Goal: Information Seeking & Learning: Learn about a topic

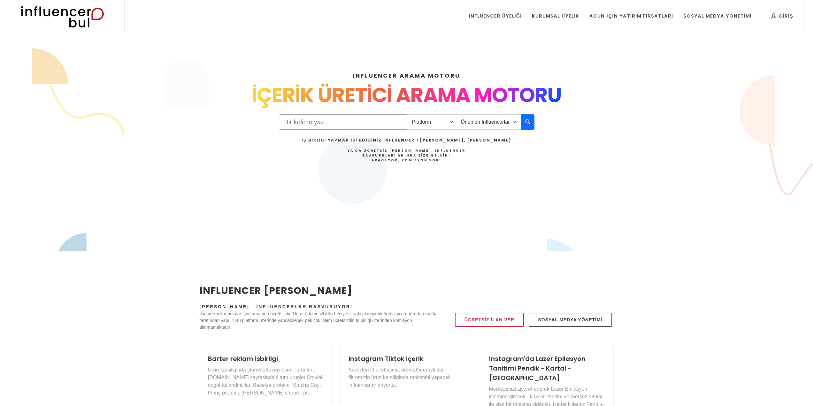
click at [390, 126] on input "Search" at bounding box center [343, 121] width 128 height 15
type input "masterchef"
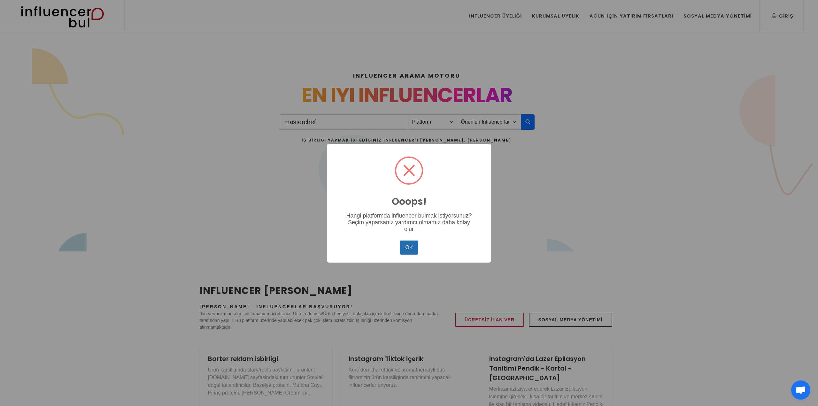
click at [408, 249] on button "OK" at bounding box center [409, 247] width 19 height 14
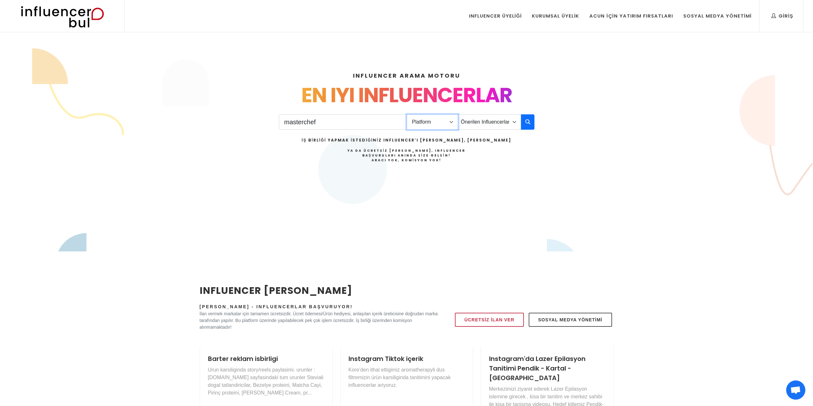
click at [446, 121] on select "Platform Instagram Facebook Youtube Tiktok Twitter Twitch" at bounding box center [432, 121] width 51 height 15
select select "1"
click at [407, 114] on select "Platform Instagram Facebook Youtube Tiktok Twitter Twitch" at bounding box center [432, 121] width 51 height 15
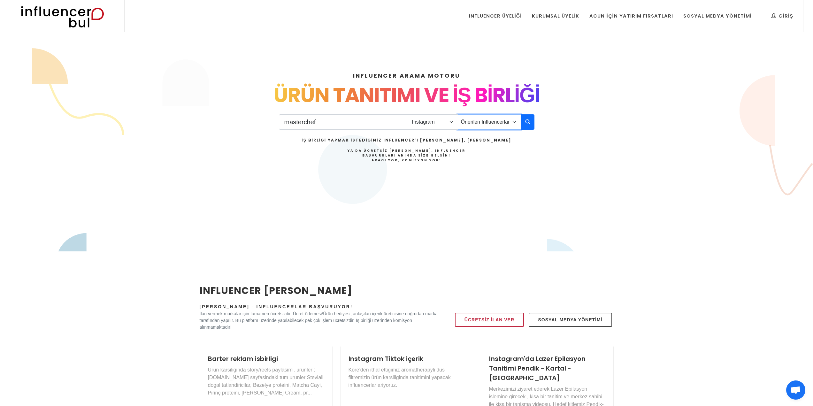
click at [501, 118] on select "Önerilen Influencerlar Aile & [PERSON_NAME] & [PERSON_NAME] [PERSON_NAME] & Giy…" at bounding box center [489, 121] width 63 height 15
click at [458, 114] on select "Önerilen Influencerlar Aile & [PERSON_NAME] & [PERSON_NAME] [PERSON_NAME] & Giy…" at bounding box center [489, 121] width 63 height 15
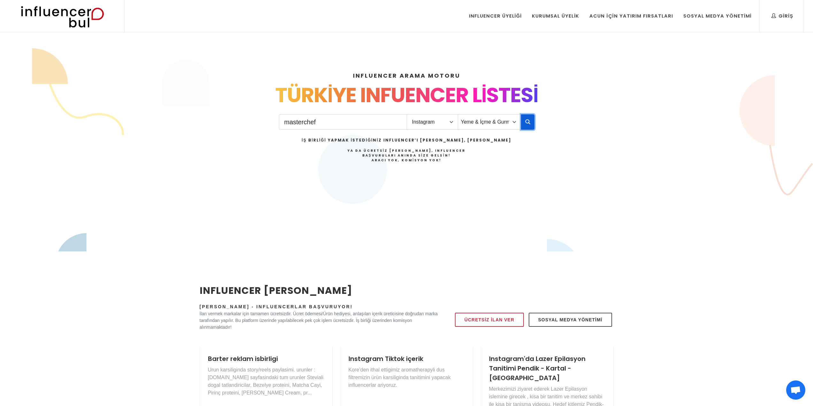
click at [529, 120] on icon "button" at bounding box center [527, 122] width 5 height 8
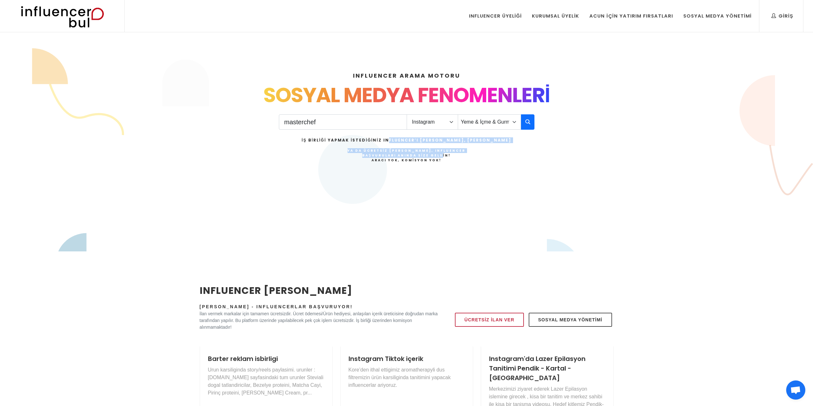
drag, startPoint x: 405, startPoint y: 140, endPoint x: 416, endPoint y: 157, distance: 20.7
click at [414, 156] on div "İş Birliği Yapmak İstediğiniz Influencer’ı [PERSON_NAME], [PERSON_NAME] Ya da Ü…" at bounding box center [406, 149] width 210 height 25
click at [416, 157] on h4 "Ya da Ücretsiz [PERSON_NAME], Influencer Başvuruları Anında Size Gelsin! Aracı …" at bounding box center [406, 155] width 210 height 14
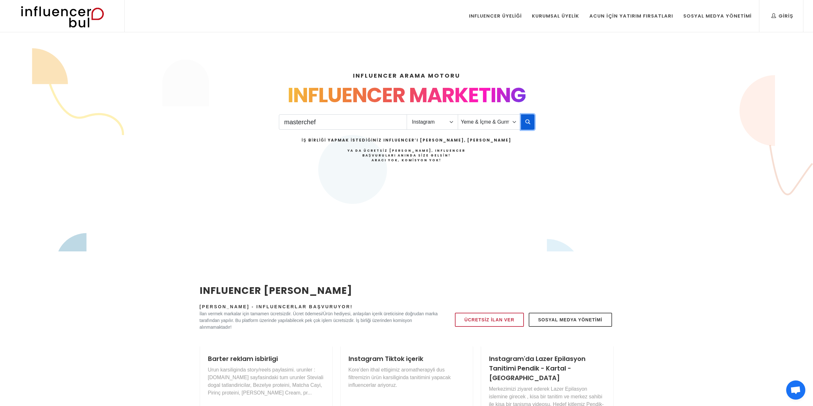
click at [525, 121] on icon "button" at bounding box center [527, 122] width 5 height 8
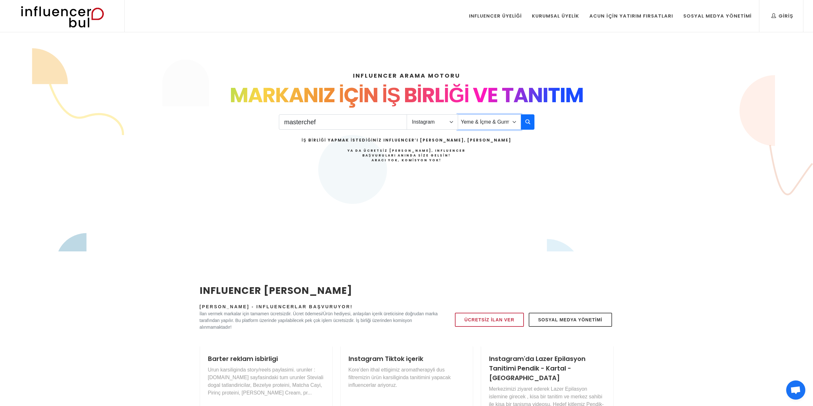
click at [514, 122] on select "Önerilen Influencerlar Aile & [PERSON_NAME] & [PERSON_NAME] [PERSON_NAME] & Giy…" at bounding box center [489, 121] width 63 height 15
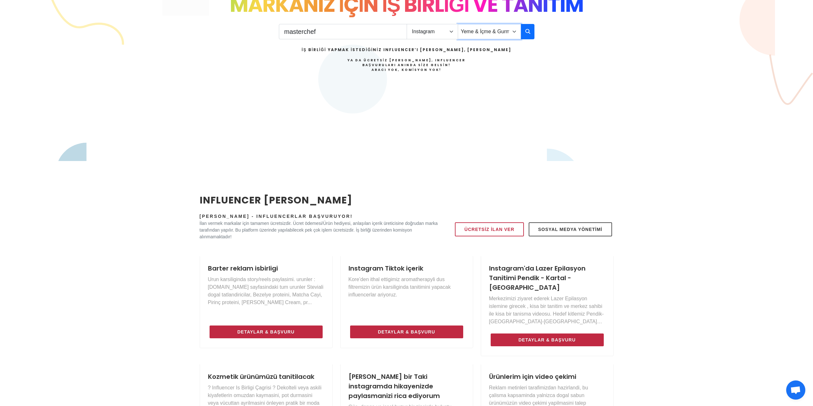
scroll to position [96, 0]
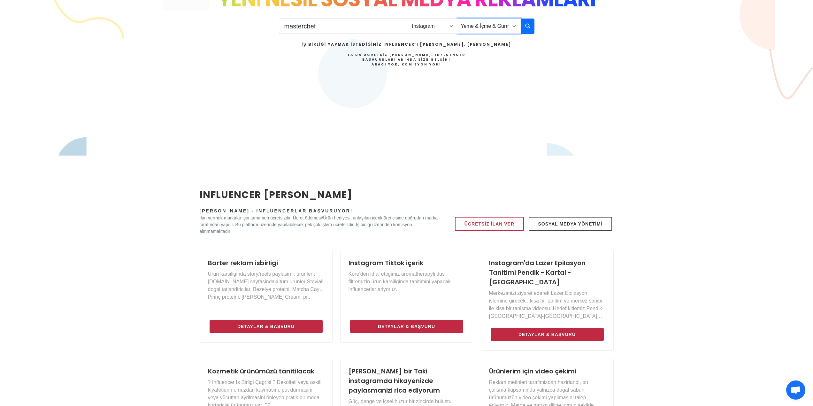
click at [513, 24] on select "Önerilen Influencerlar Aile & [PERSON_NAME] & [PERSON_NAME] [PERSON_NAME] & Giy…" at bounding box center [489, 26] width 63 height 15
select select "0"
click at [458, 19] on select "Önerilen Influencerlar Aile & [PERSON_NAME] & [PERSON_NAME] [PERSON_NAME] & Giy…" at bounding box center [489, 26] width 63 height 15
click at [523, 25] on button "button" at bounding box center [527, 26] width 13 height 15
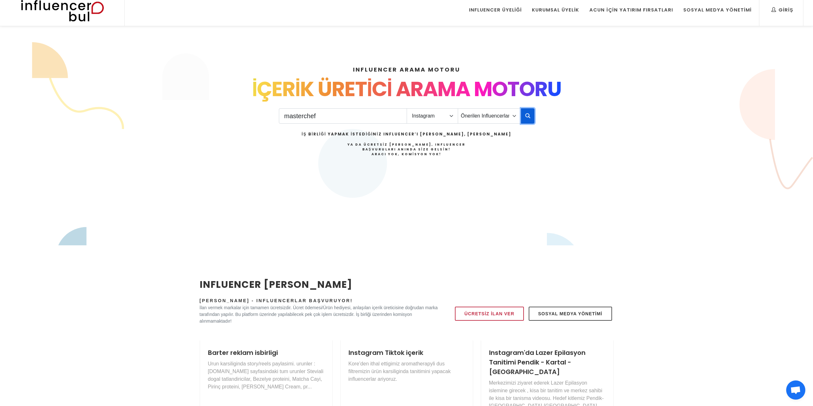
scroll to position [0, 0]
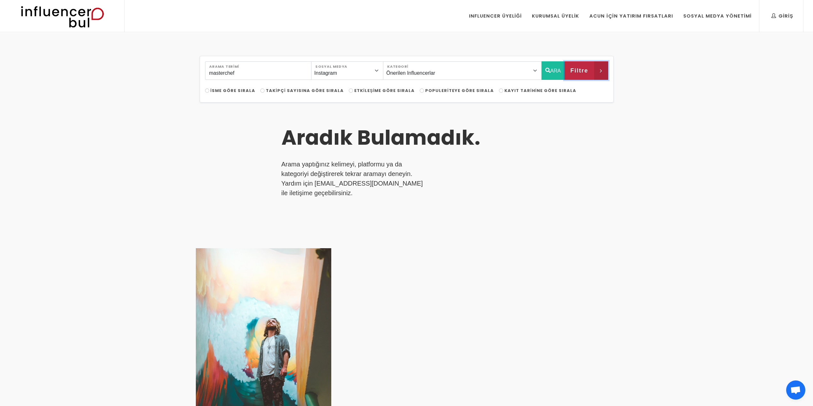
click at [587, 66] on span "Filtre" at bounding box center [579, 70] width 18 height 11
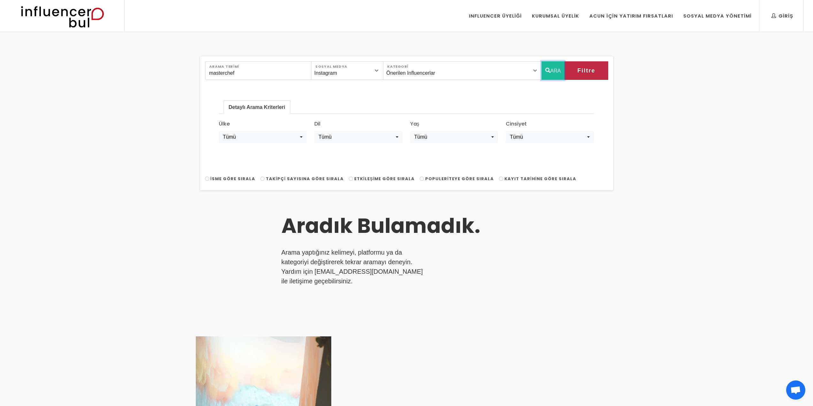
click at [560, 72] on button "ARA" at bounding box center [552, 70] width 23 height 19
drag, startPoint x: 310, startPoint y: 75, endPoint x: 193, endPoint y: 77, distance: 116.9
click at [193, 77] on div "masterchef Arama Terimi Instagram Facebook Youtube Tiktok Twitter Twitch Sosyal…" at bounding box center [406, 310] width 813 height 554
type input "şef"
